Goal: Task Accomplishment & Management: Complete application form

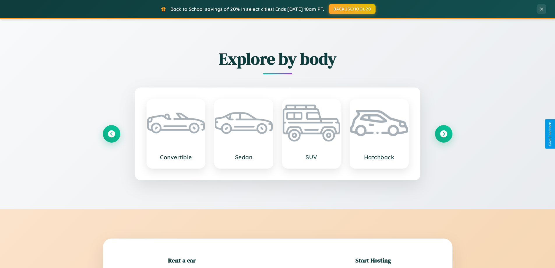
scroll to position [126, 0]
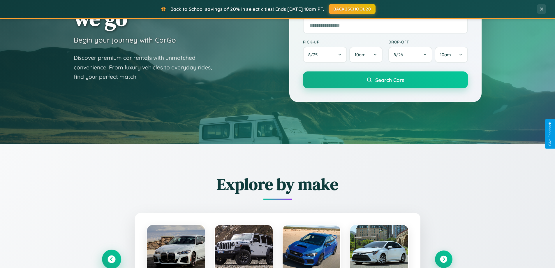
click at [111, 259] on icon at bounding box center [112, 259] width 8 height 8
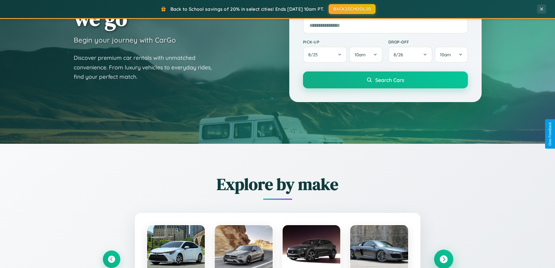
click at [444, 259] on icon at bounding box center [444, 259] width 8 height 8
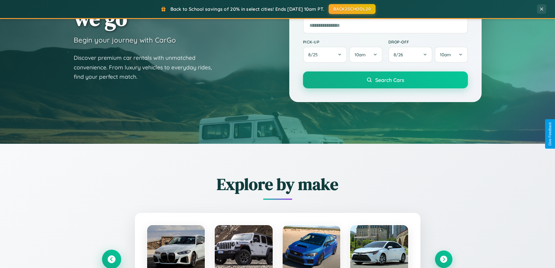
click at [111, 259] on icon at bounding box center [112, 259] width 8 height 8
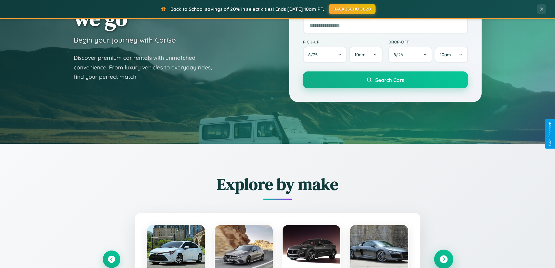
click at [444, 259] on icon at bounding box center [444, 259] width 8 height 8
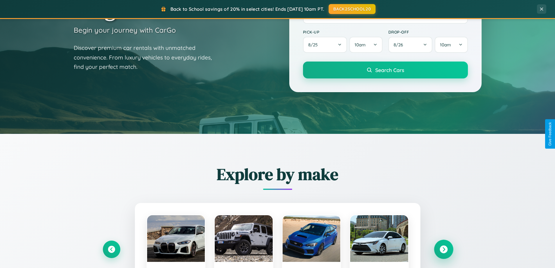
scroll to position [1122, 0]
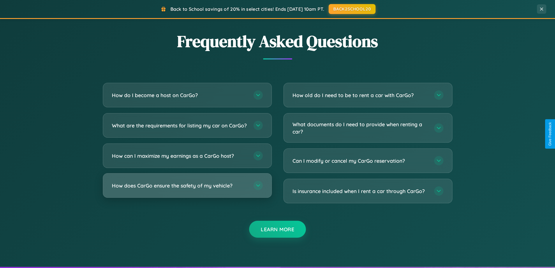
click at [187, 189] on h3 "How does CarGo ensure the safety of my vehicle?" at bounding box center [180, 185] width 136 height 7
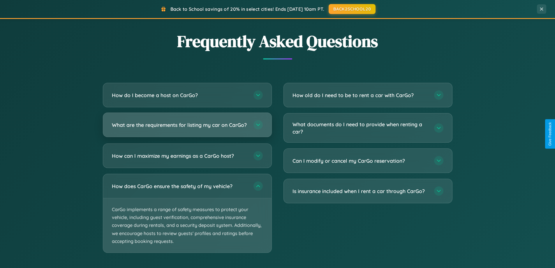
click at [187, 128] on h3 "What are the requirements for listing my car on CarGo?" at bounding box center [180, 124] width 136 height 7
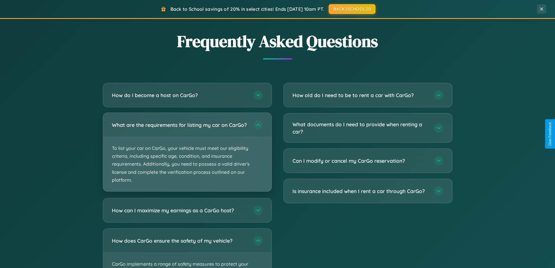
click at [187, 154] on p "To list your car on CarGo, your vehicle must meet our eligibility criteria, inc…" at bounding box center [187, 164] width 168 height 54
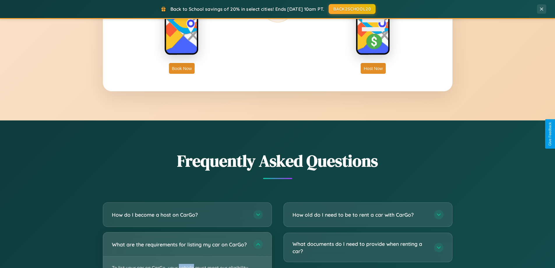
scroll to position [937, 0]
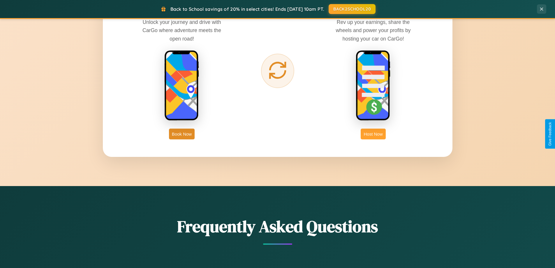
click at [373, 134] on button "Host Now" at bounding box center [373, 134] width 25 height 11
